Goal: Find specific page/section: Find specific page/section

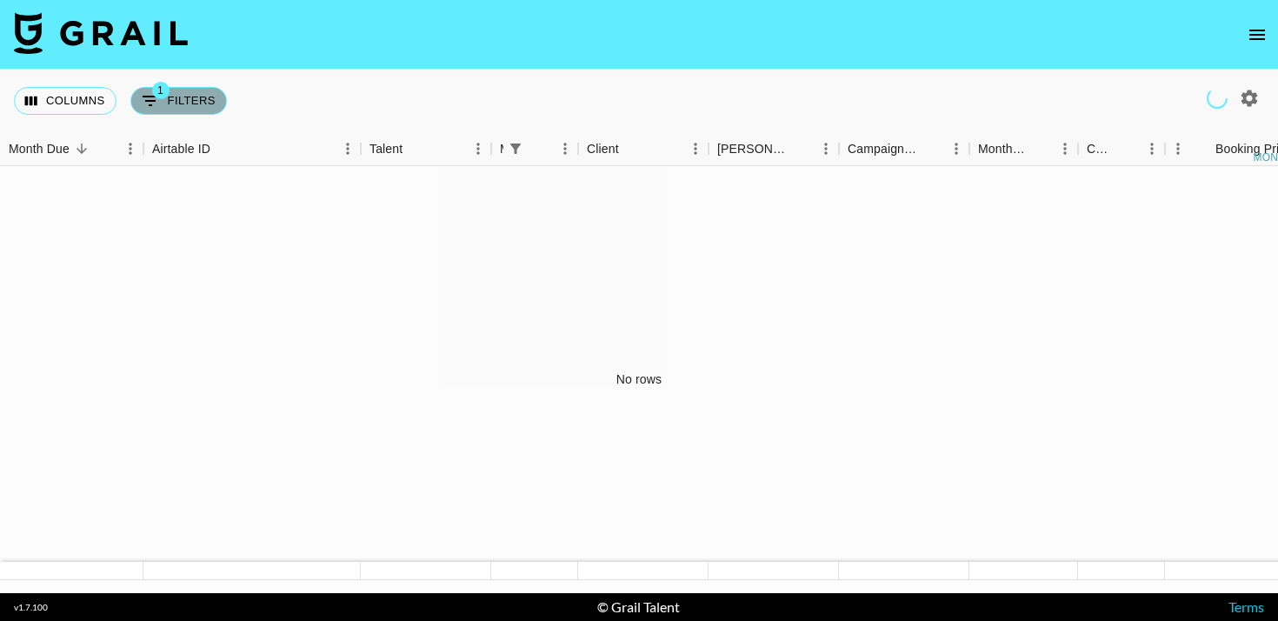
click at [206, 96] on button "1 Filters" at bounding box center [178, 101] width 96 height 28
select select "managerIds"
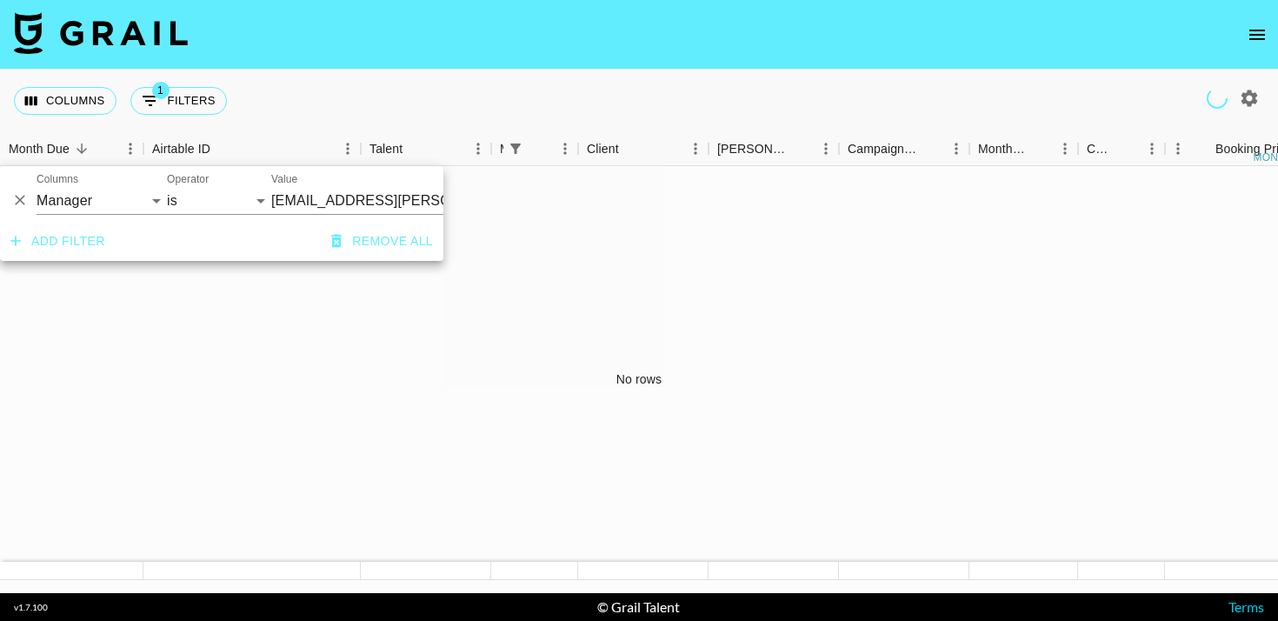
click at [435, 73] on div "Columns 1 Filters + Booking" at bounding box center [639, 101] width 1278 height 63
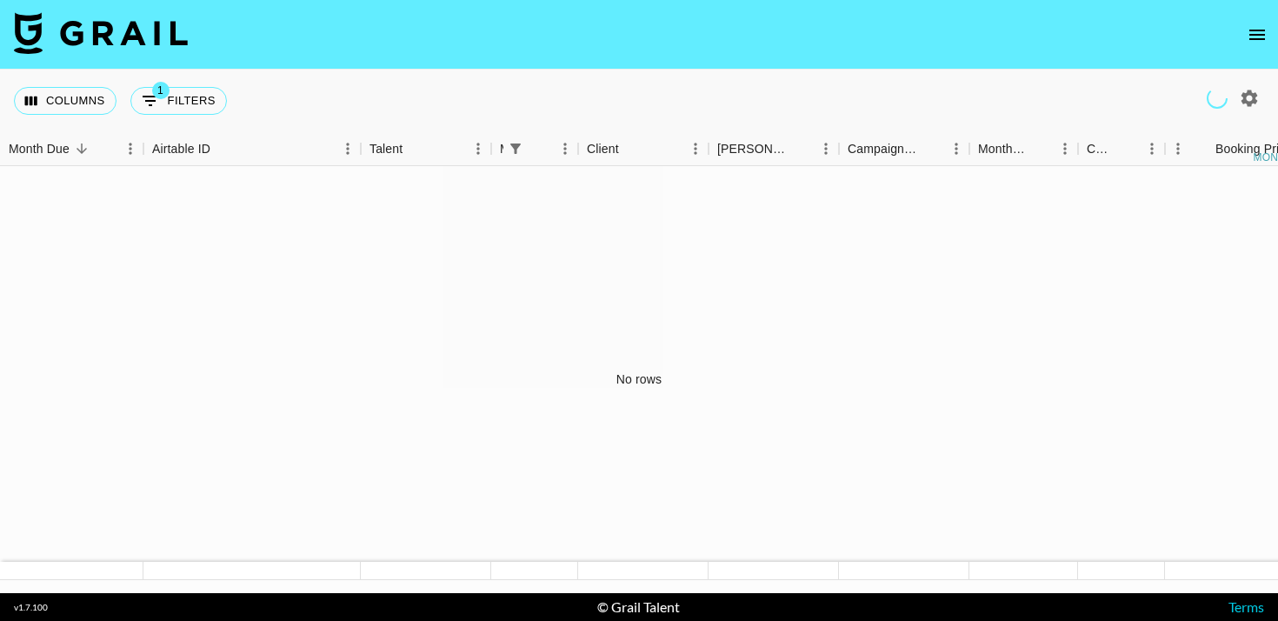
click at [1258, 35] on icon "open drawer" at bounding box center [1256, 34] width 21 height 21
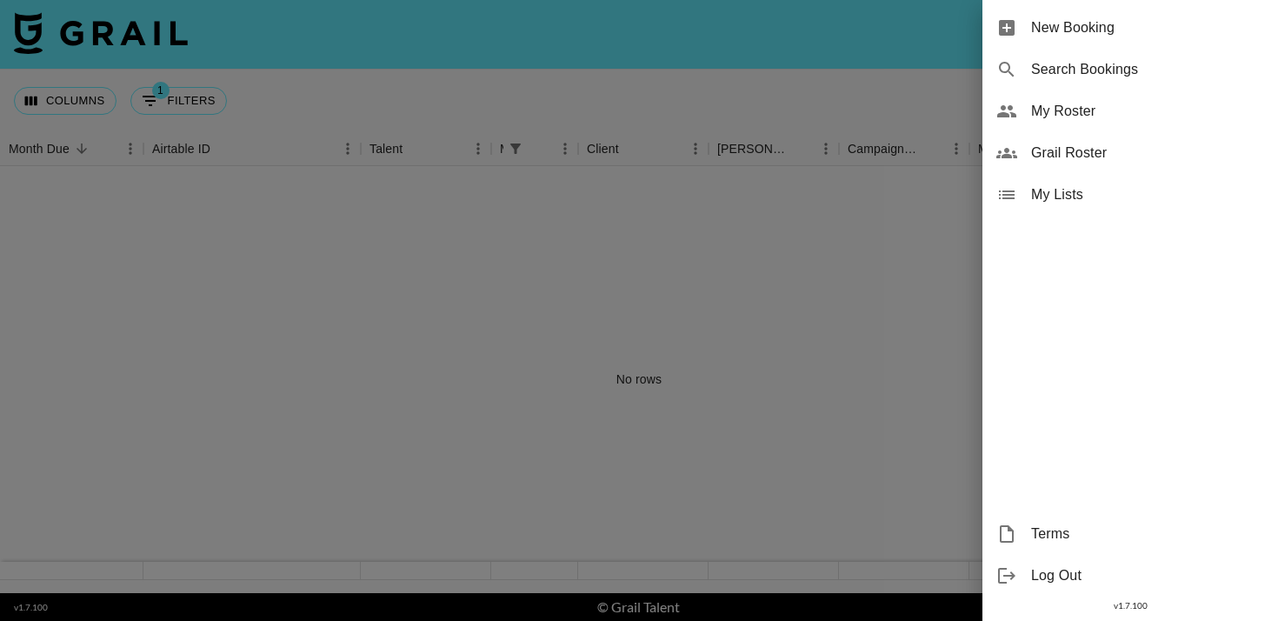
click at [1109, 73] on span "Search Bookings" at bounding box center [1147, 69] width 233 height 21
select select "id"
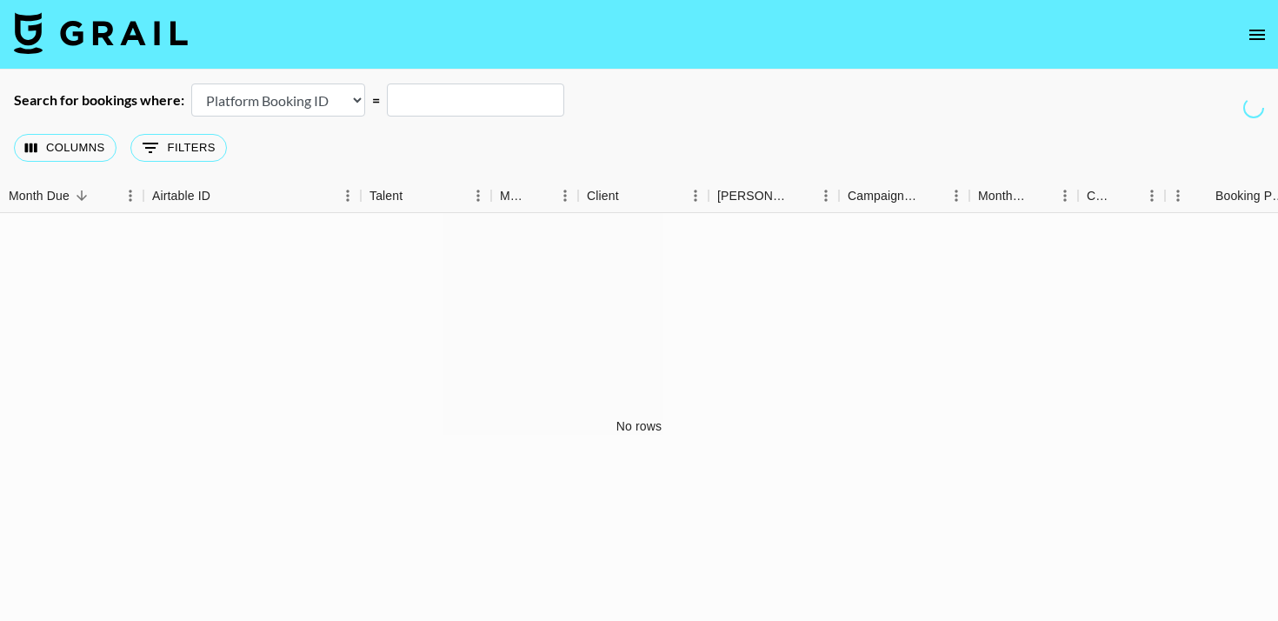
click at [1257, 43] on icon "open drawer" at bounding box center [1256, 34] width 21 height 21
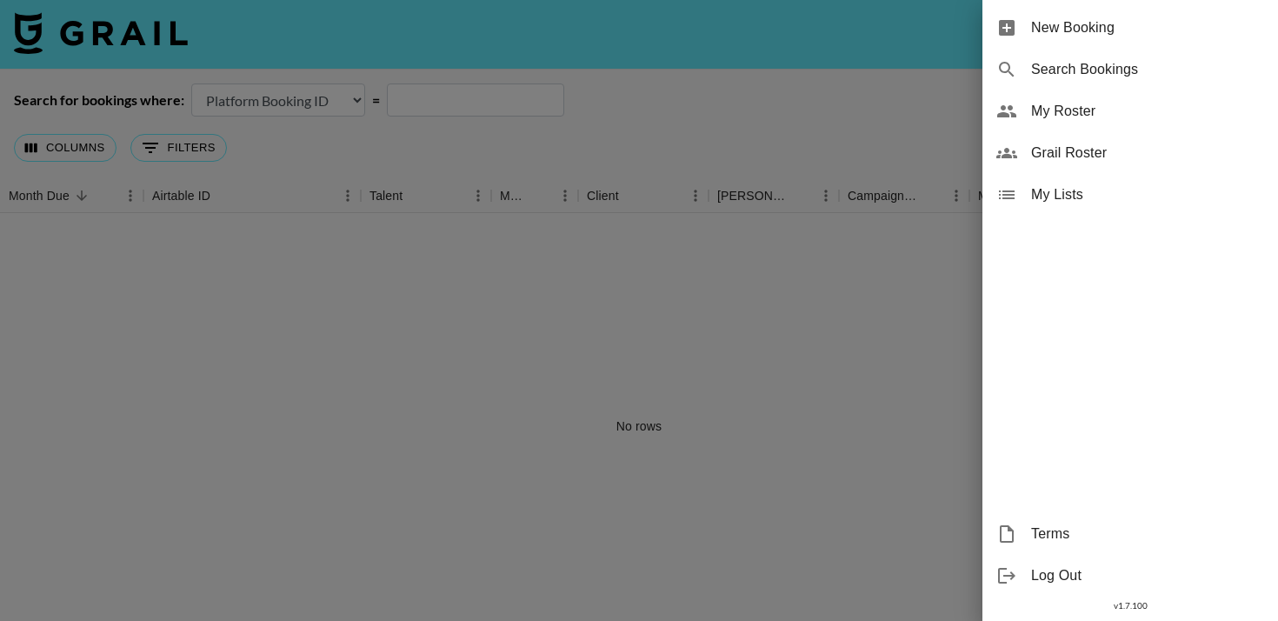
click at [409, 322] on div at bounding box center [639, 310] width 1278 height 621
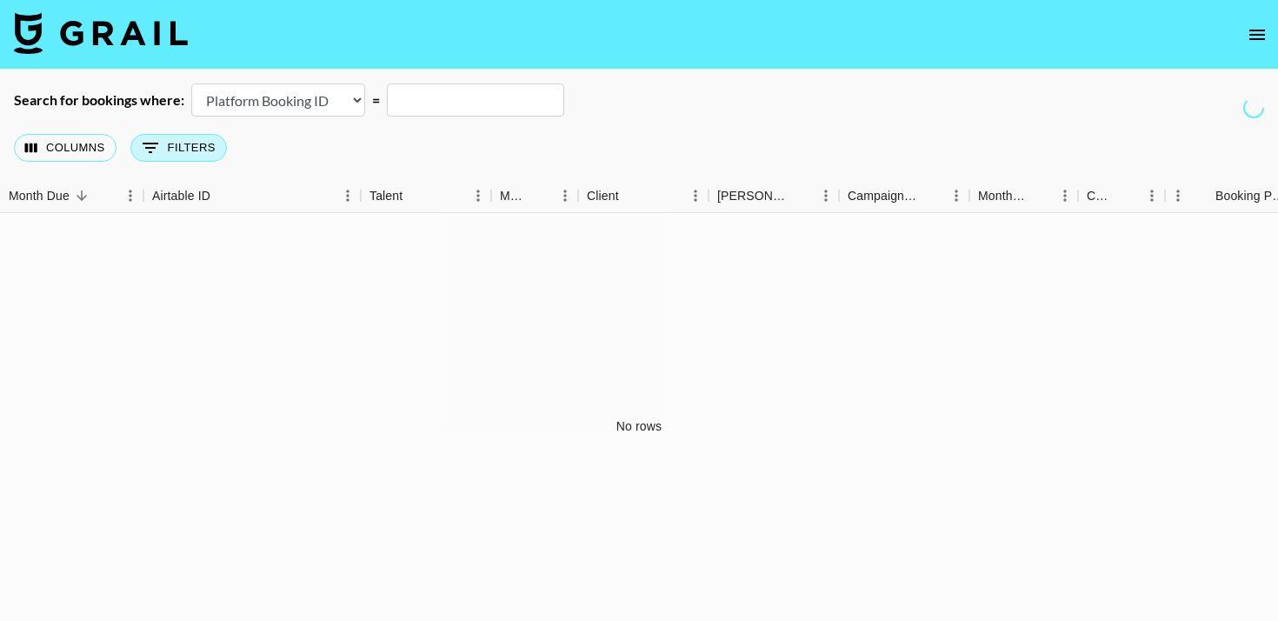
click at [157, 151] on icon "Show filters" at bounding box center [150, 147] width 21 height 21
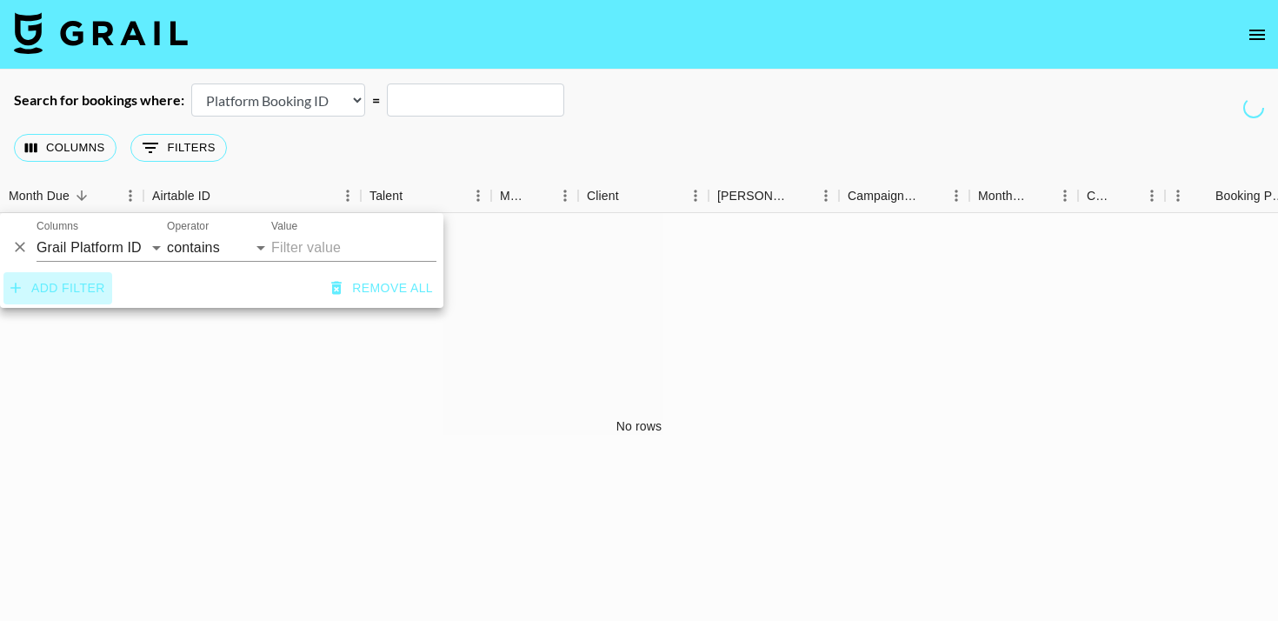
click at [50, 289] on button "Add filter" at bounding box center [57, 288] width 109 height 32
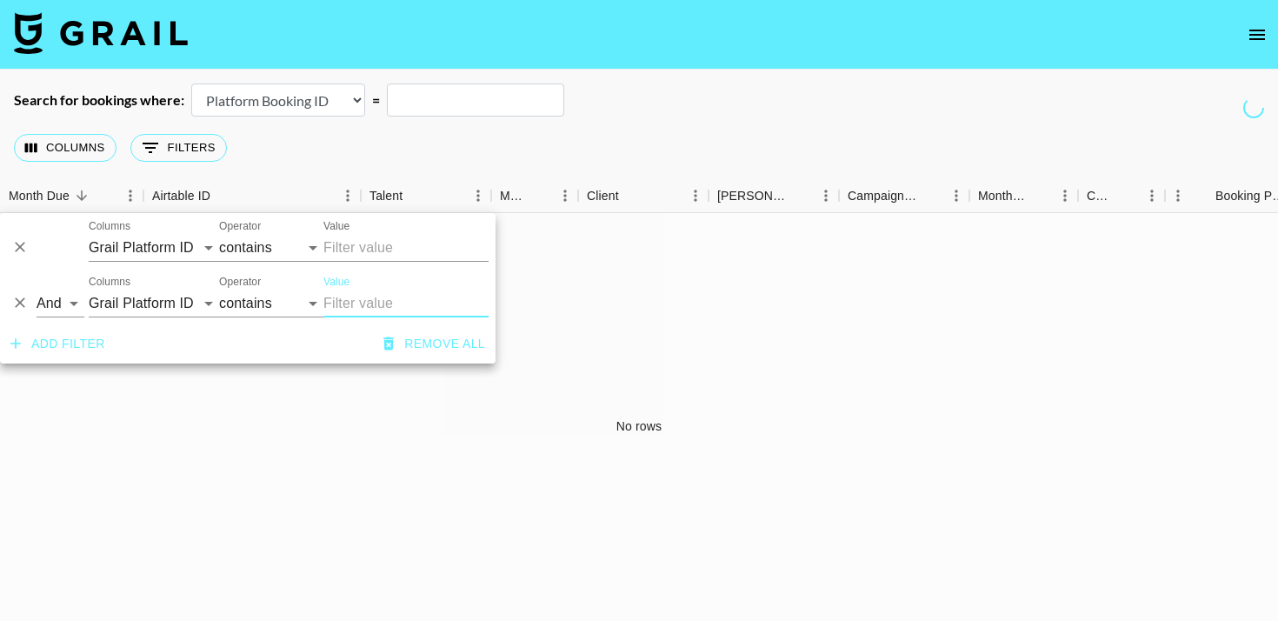
click at [17, 302] on icon "Delete" at bounding box center [19, 302] width 17 height 17
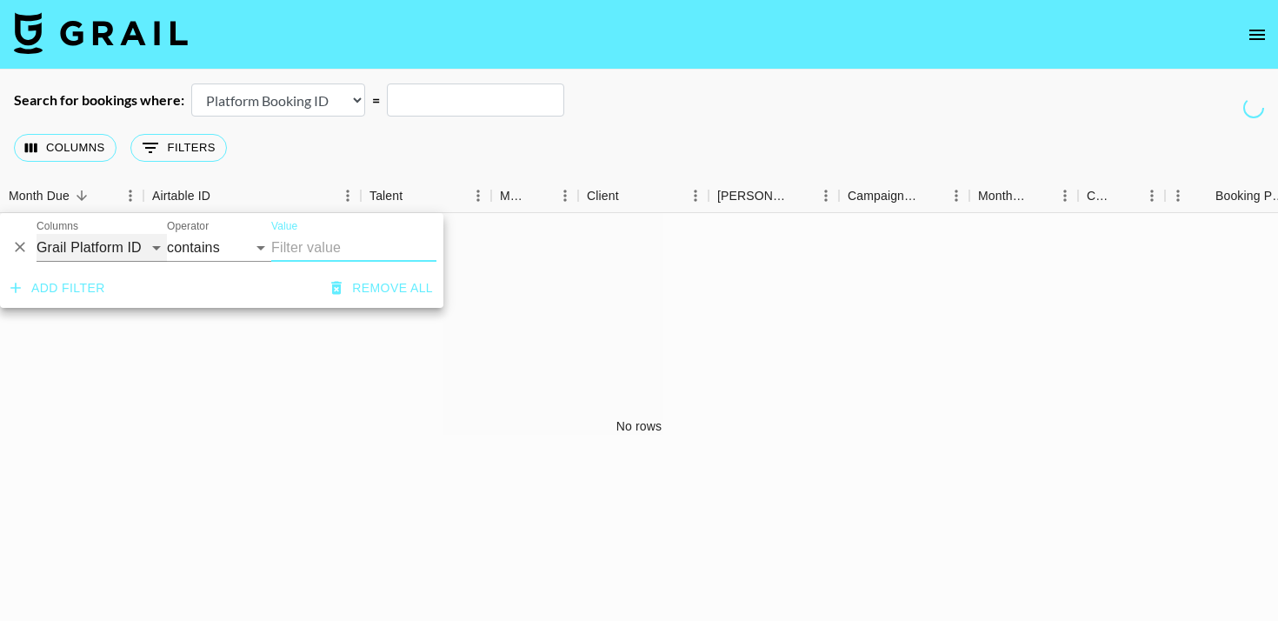
click at [127, 251] on select "Grail Platform ID Airtable ID Talent Manager Client [PERSON_NAME] Campaign (Typ…" at bounding box center [102, 248] width 130 height 28
select select "clientId"
click at [37, 234] on select "Grail Platform ID Airtable ID Talent Manager Client [PERSON_NAME] Campaign (Typ…" at bounding box center [102, 248] width 130 height 28
select select "is"
click at [323, 248] on input "Value" at bounding box center [388, 247] width 235 height 27
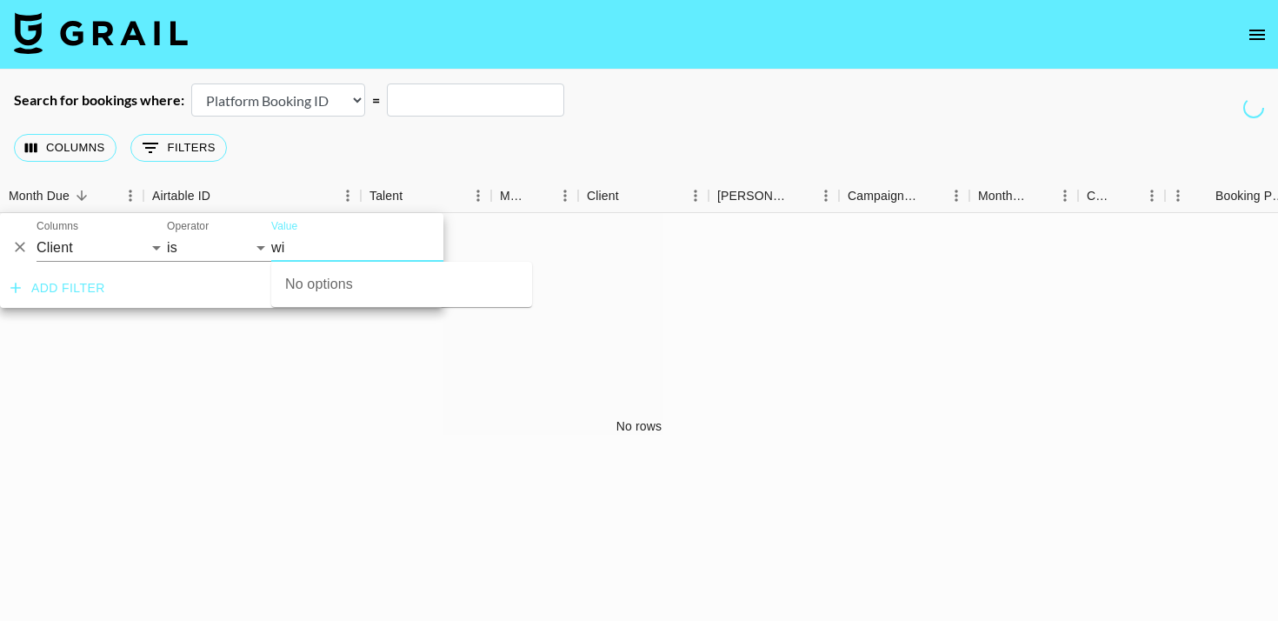
type input "w"
type input "verygreat"
click at [23, 248] on icon "Delete" at bounding box center [19, 246] width 17 height 17
select select "id"
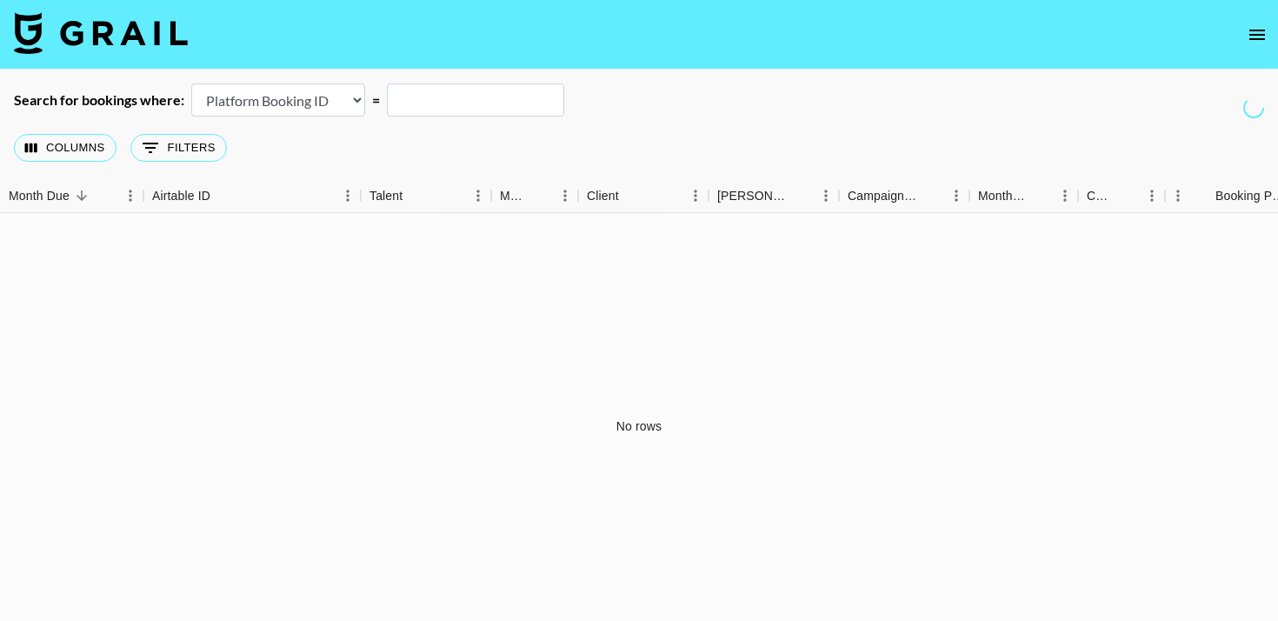
click at [1271, 35] on button "open drawer" at bounding box center [1256, 34] width 35 height 35
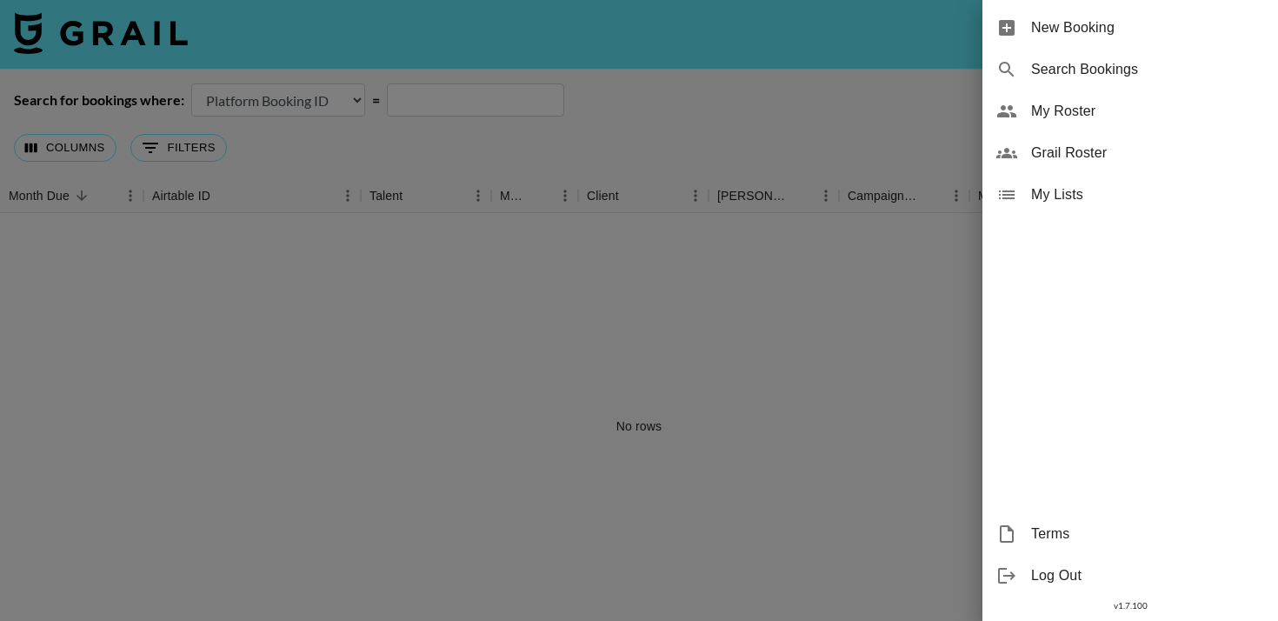
click at [1067, 110] on span "My Roster" at bounding box center [1147, 111] width 233 height 21
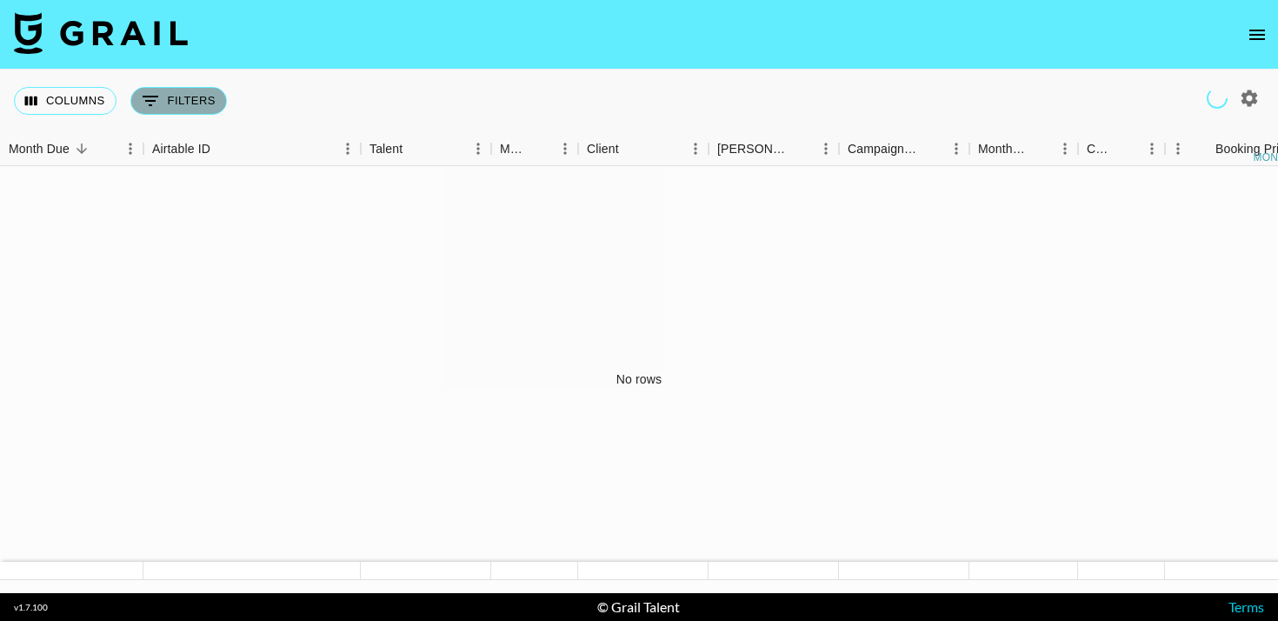
click at [175, 95] on button "0 Filters" at bounding box center [178, 101] width 96 height 28
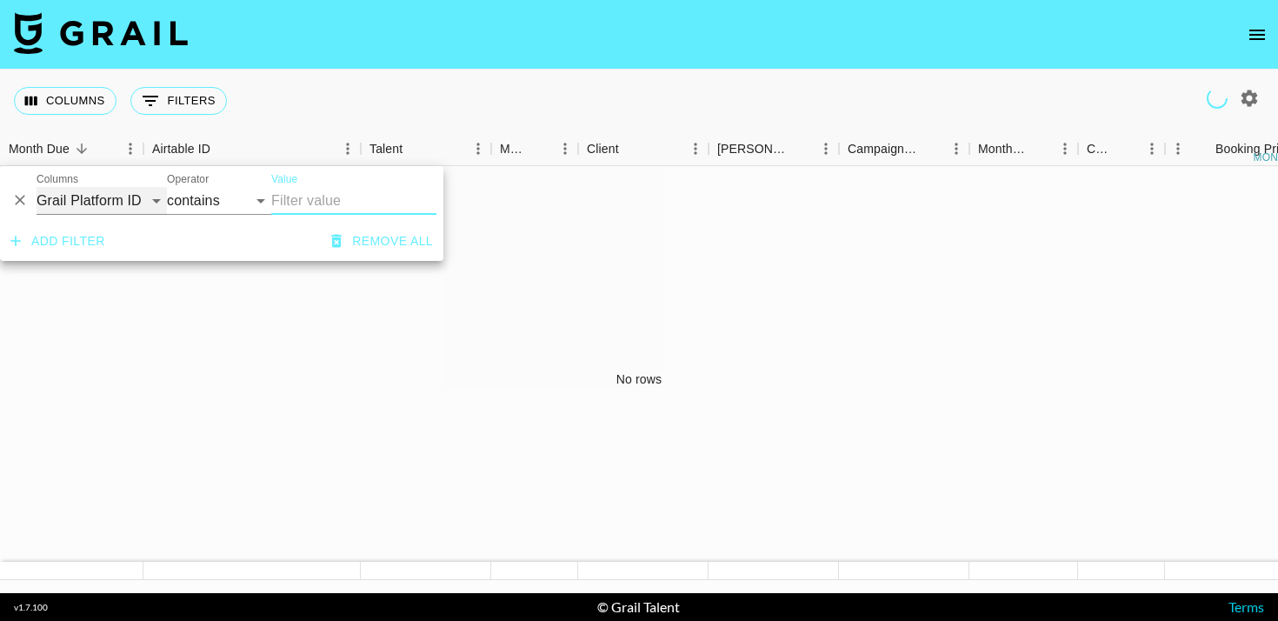
click at [127, 200] on select "Grail Platform ID Airtable ID Talent Manager Client [PERSON_NAME] Campaign (Typ…" at bounding box center [102, 201] width 130 height 28
select select "managerIds"
click at [37, 187] on select "Grail Platform ID Airtable ID Talent Manager Client [PERSON_NAME] Campaign (Typ…" at bounding box center [102, 201] width 130 height 28
select select "is"
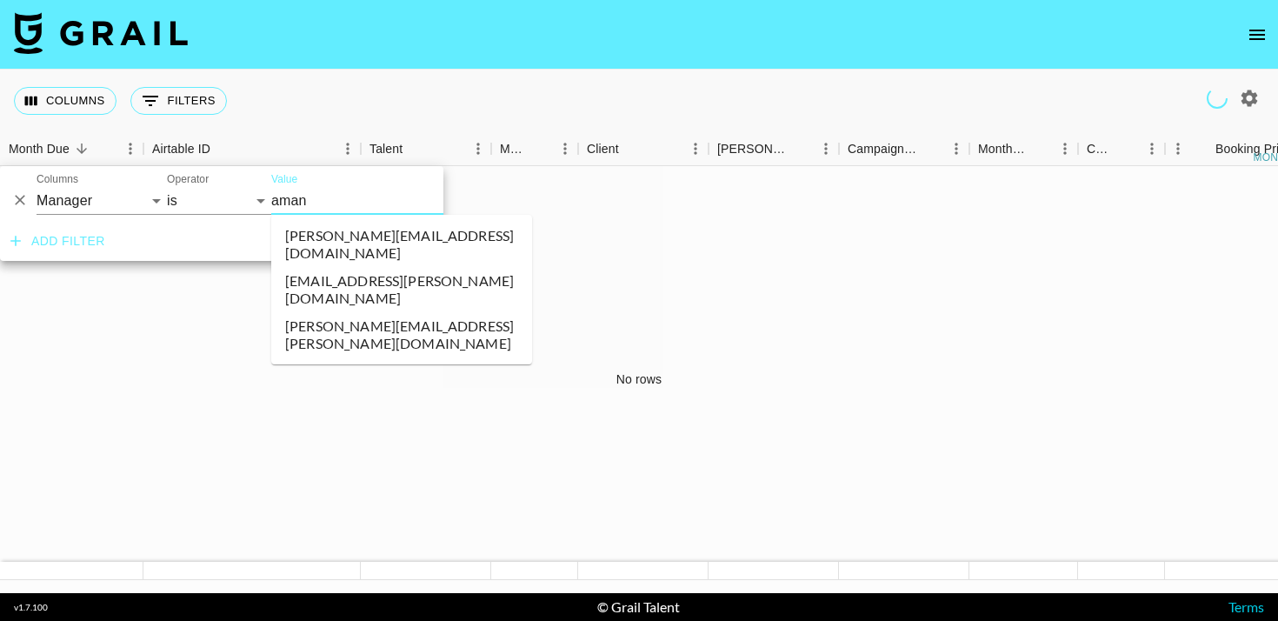
type input "amani"
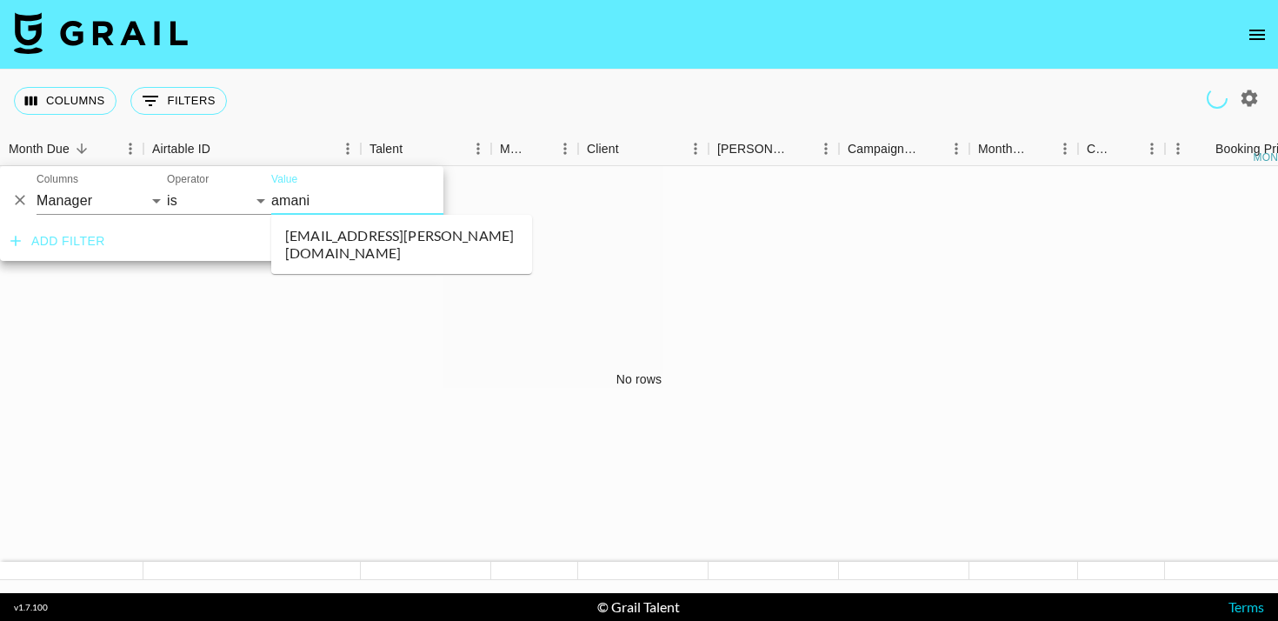
click at [340, 243] on li "[EMAIL_ADDRESS][PERSON_NAME][DOMAIN_NAME]" at bounding box center [401, 244] width 261 height 45
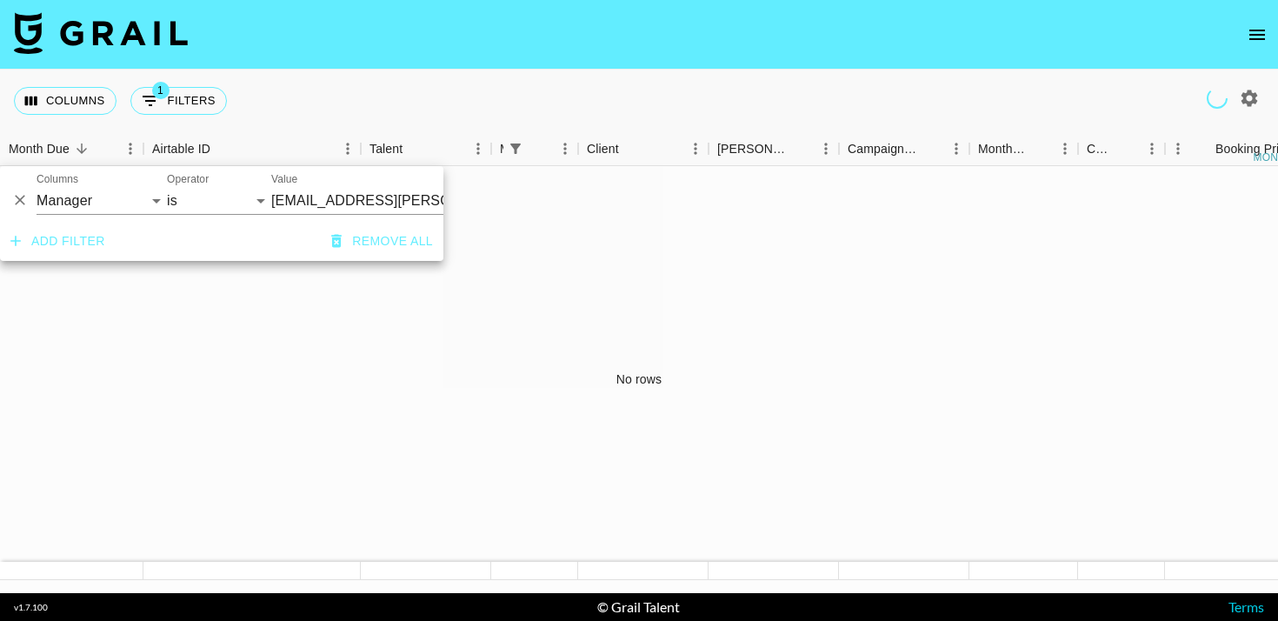
click at [282, 318] on div "No rows" at bounding box center [639, 379] width 1278 height 427
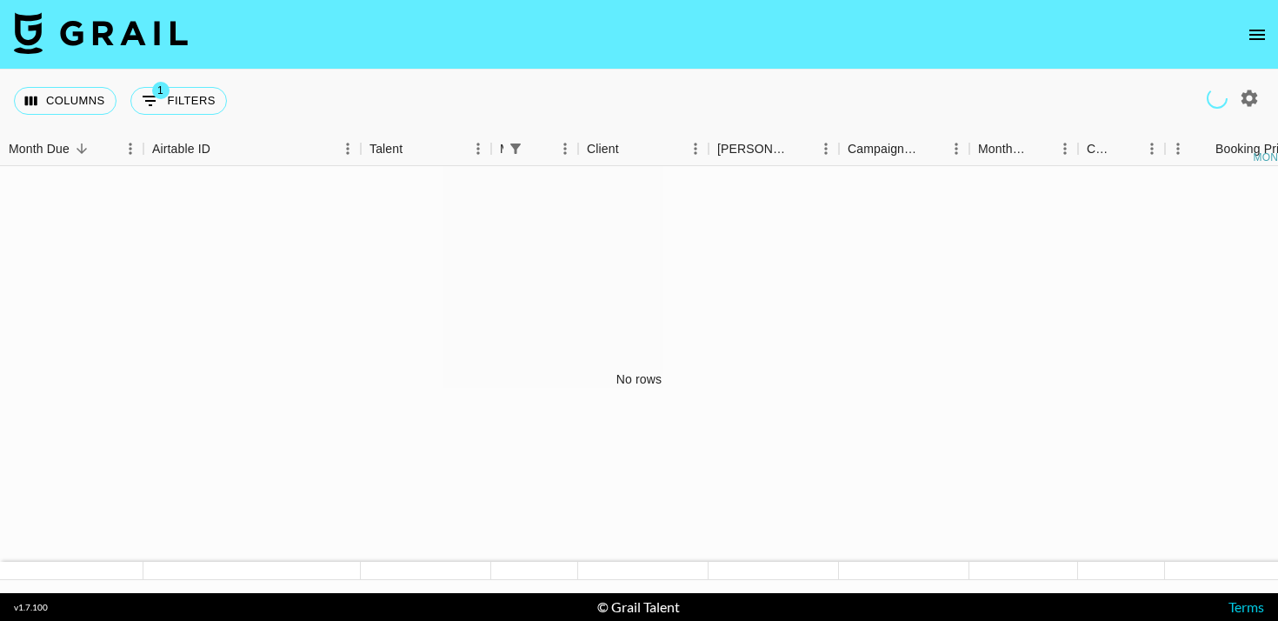
click at [913, 82] on div "Columns 1 Filters + Booking" at bounding box center [639, 101] width 1278 height 63
click at [203, 102] on button "1 Filters" at bounding box center [178, 101] width 96 height 28
select select "managerIds"
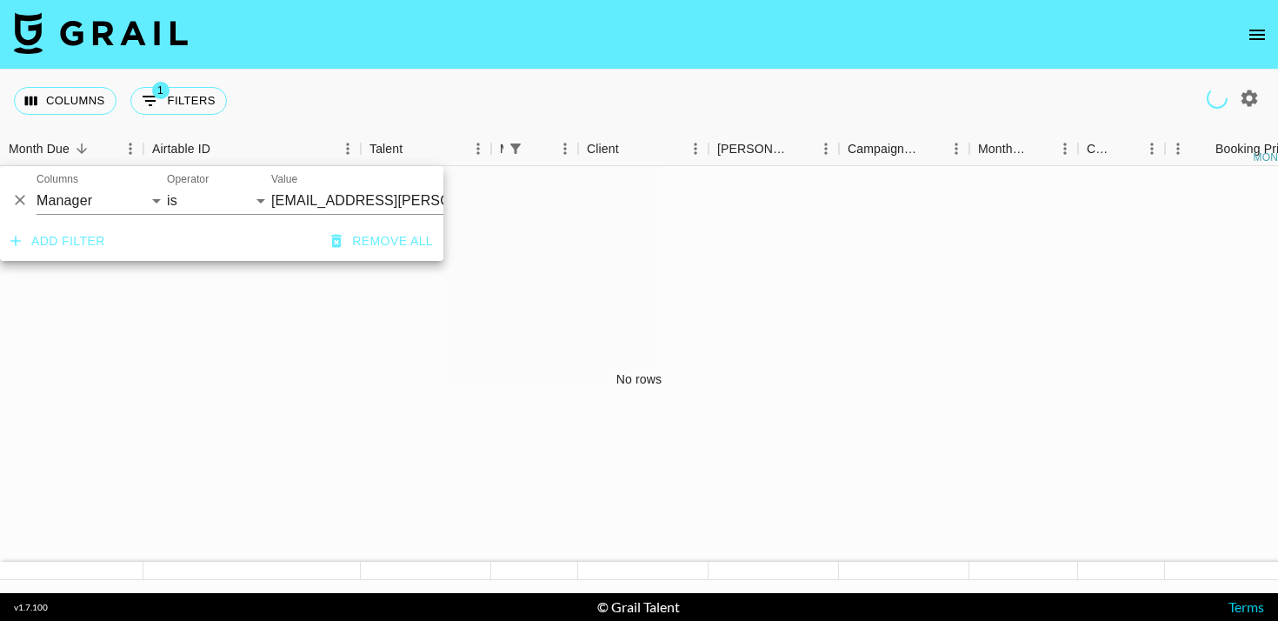
click at [391, 84] on div "Columns 1 Filters + Booking" at bounding box center [639, 101] width 1278 height 63
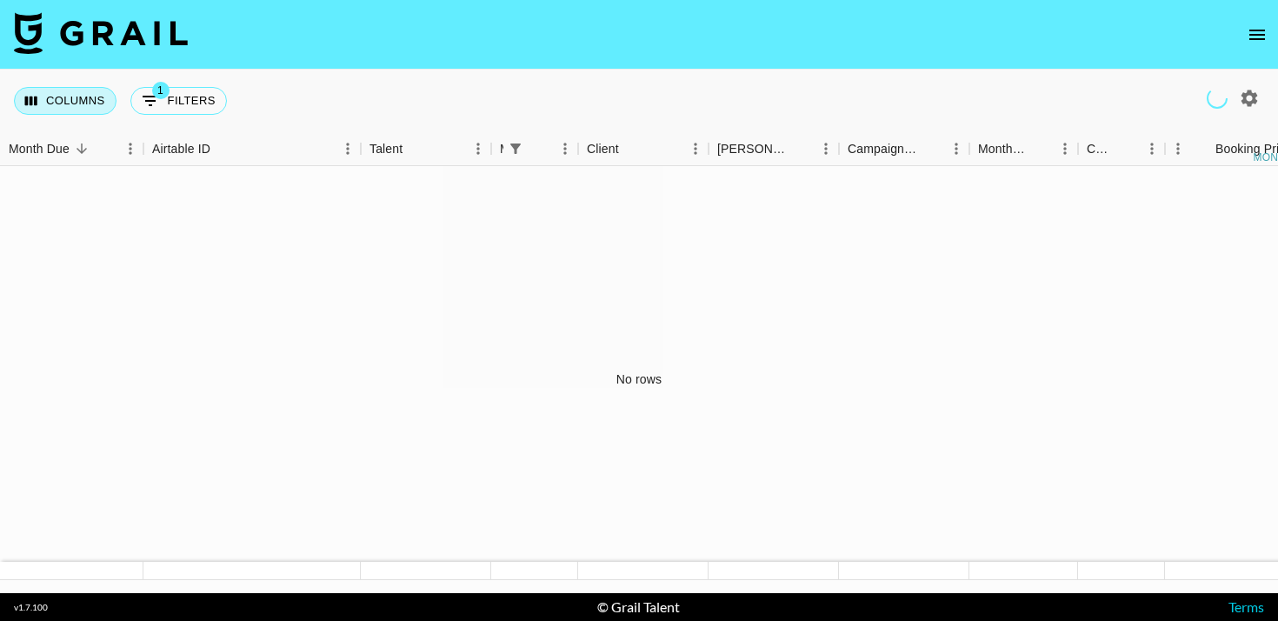
click at [47, 98] on button "Columns" at bounding box center [65, 101] width 103 height 28
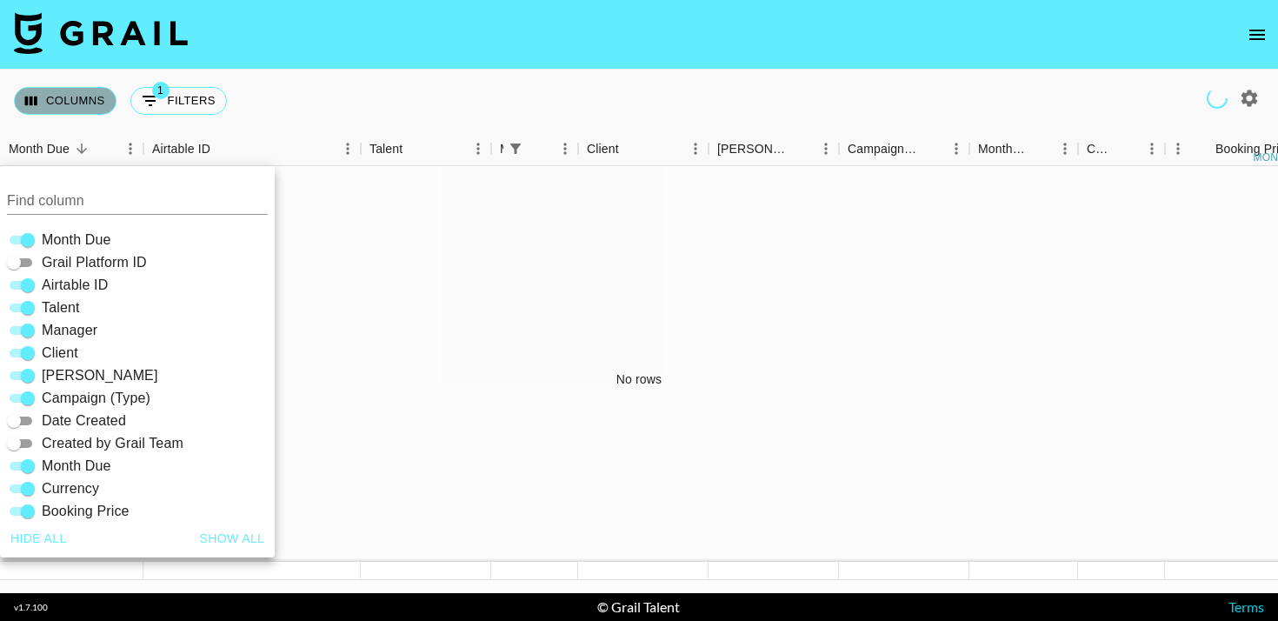
click at [47, 98] on button "Columns" at bounding box center [65, 101] width 103 height 28
